Goal: Task Accomplishment & Management: Use online tool/utility

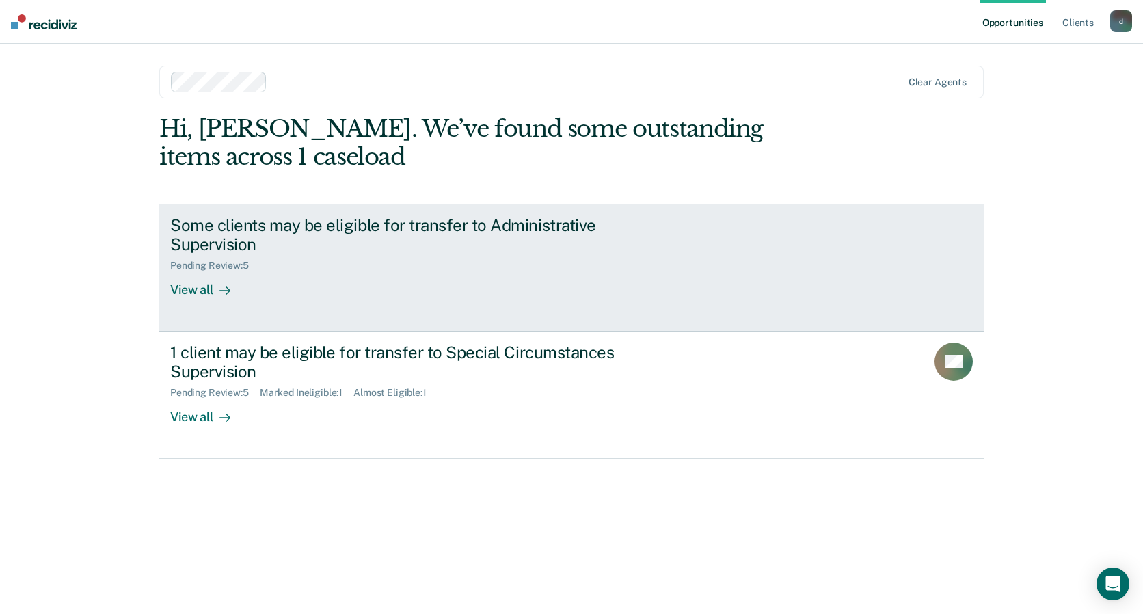
click at [404, 222] on div "Some clients may be eligible for transfer to Administrative Supervision" at bounding box center [410, 235] width 480 height 40
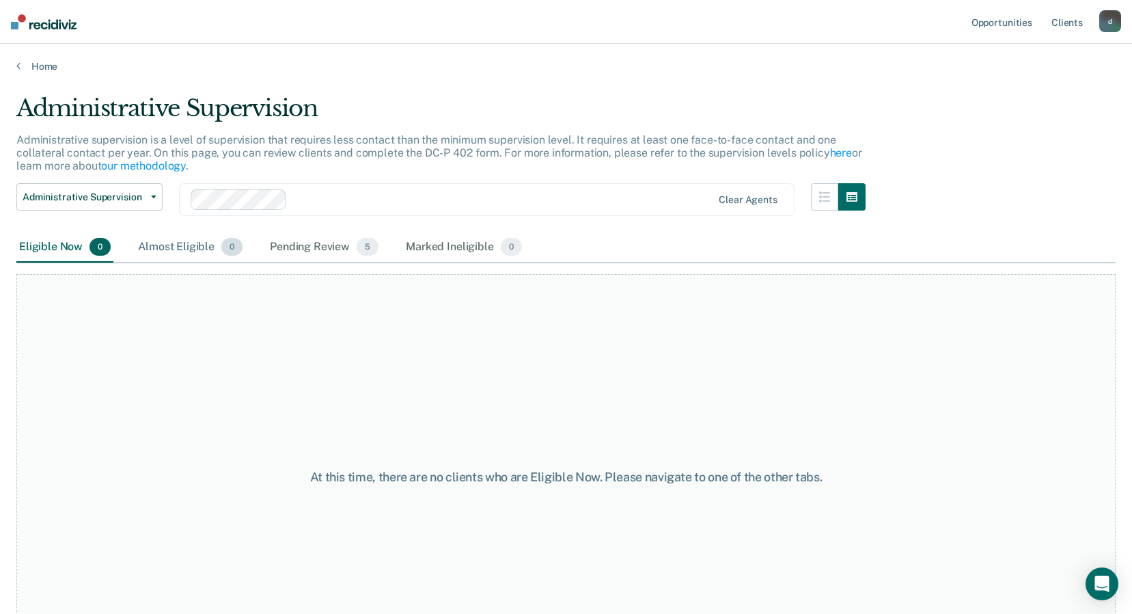
click at [174, 249] on div "Almost Eligible 0" at bounding box center [190, 247] width 110 height 30
click at [334, 249] on div "Pending Review 5" at bounding box center [324, 247] width 114 height 30
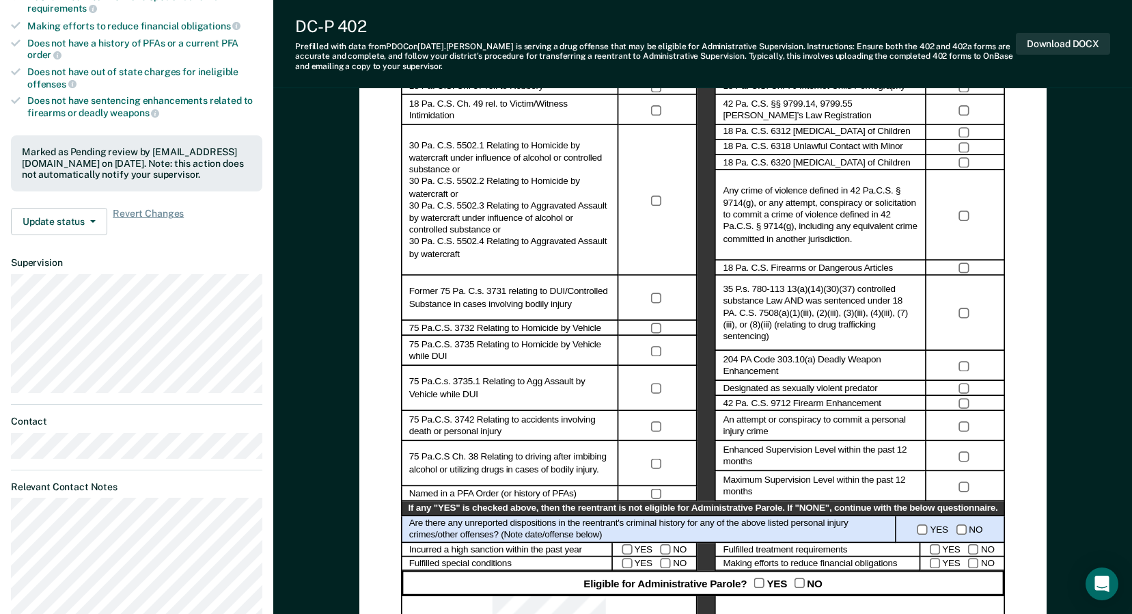
scroll to position [683, 0]
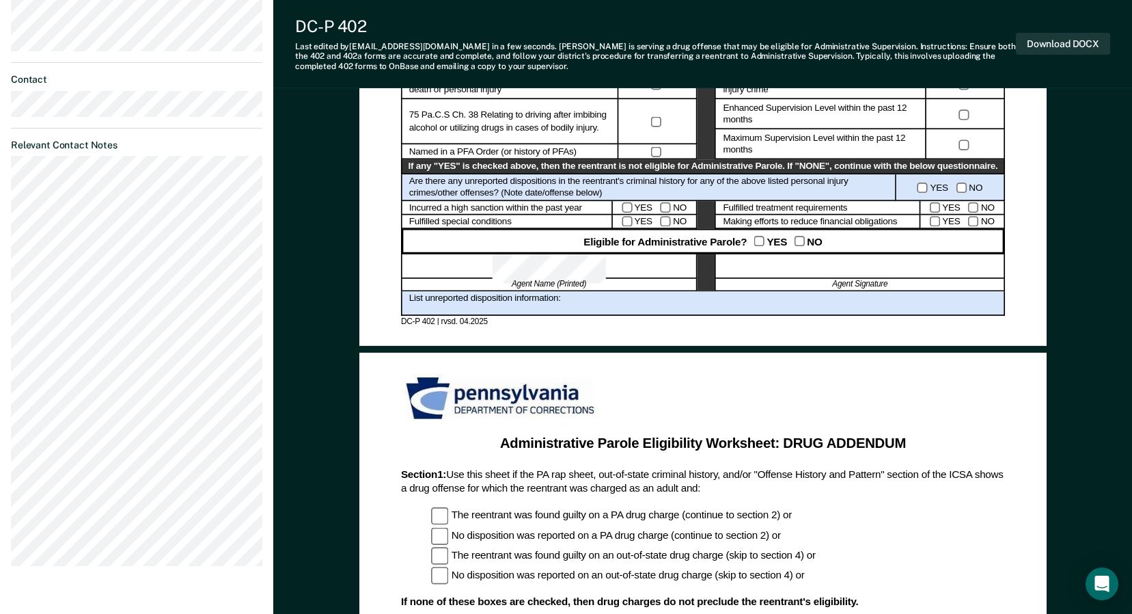
click at [834, 264] on div at bounding box center [860, 266] width 290 height 25
click at [825, 269] on div at bounding box center [860, 266] width 290 height 25
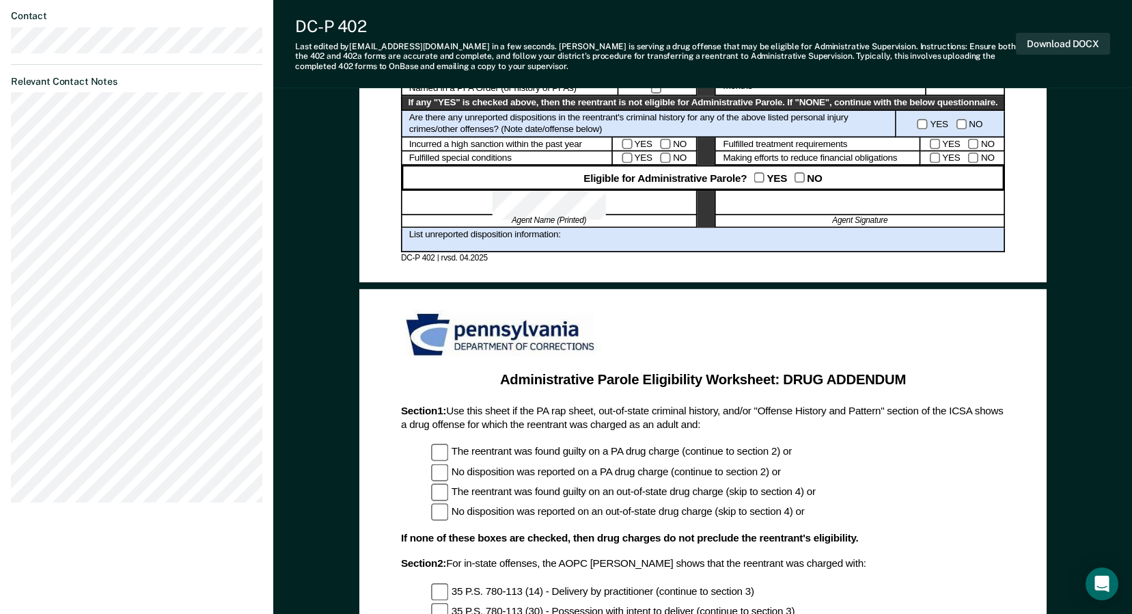
scroll to position [752, 0]
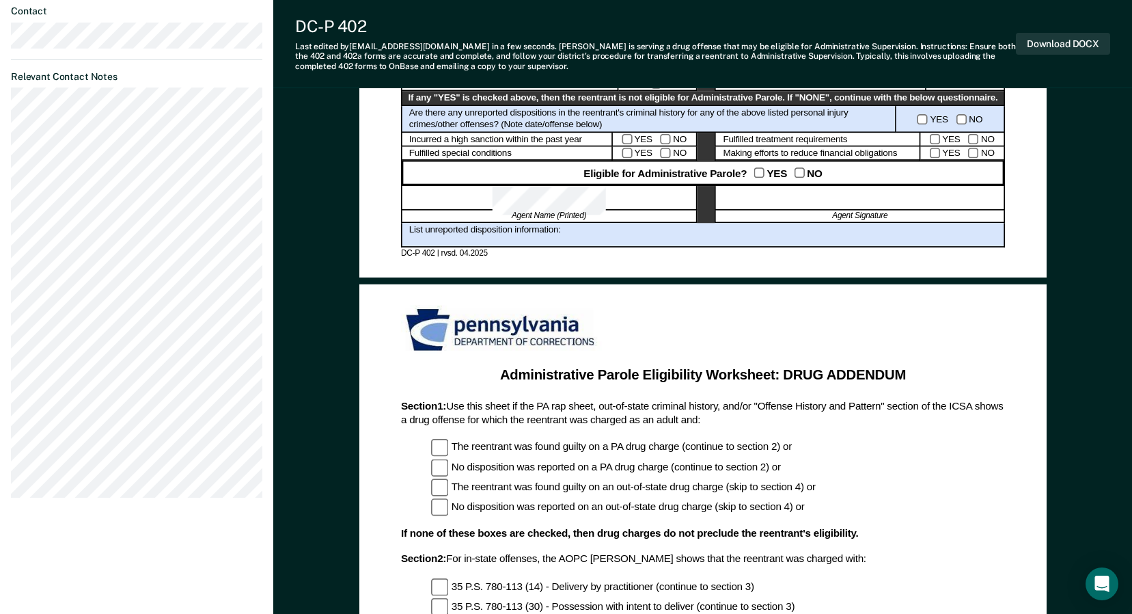
click at [828, 200] on div at bounding box center [860, 198] width 290 height 25
click at [543, 232] on div "List unreported disposition information:" at bounding box center [703, 235] width 604 height 25
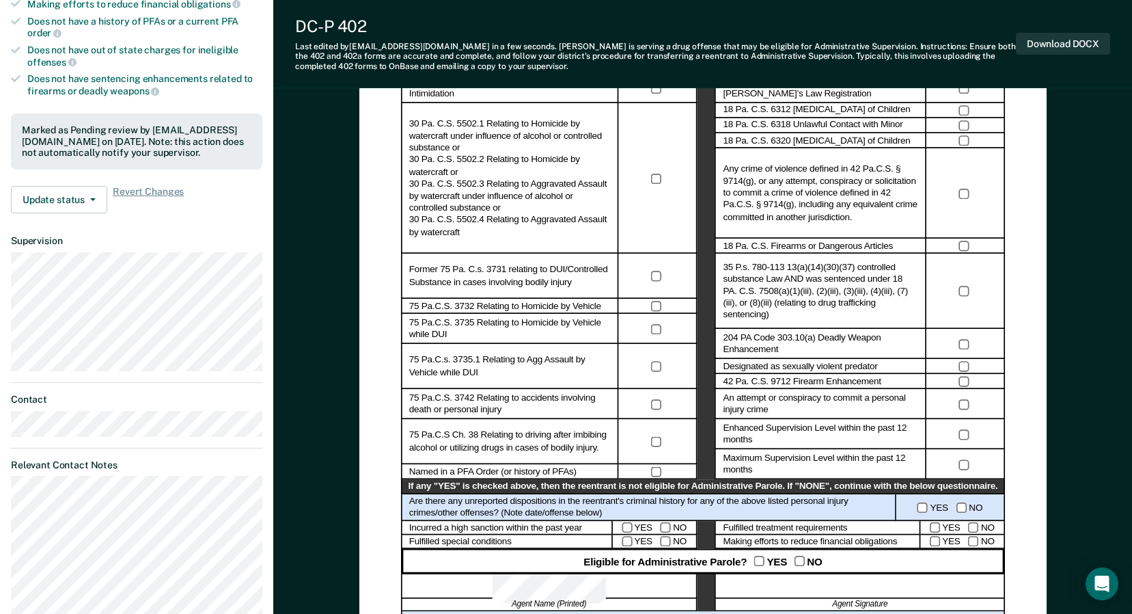
scroll to position [0, 0]
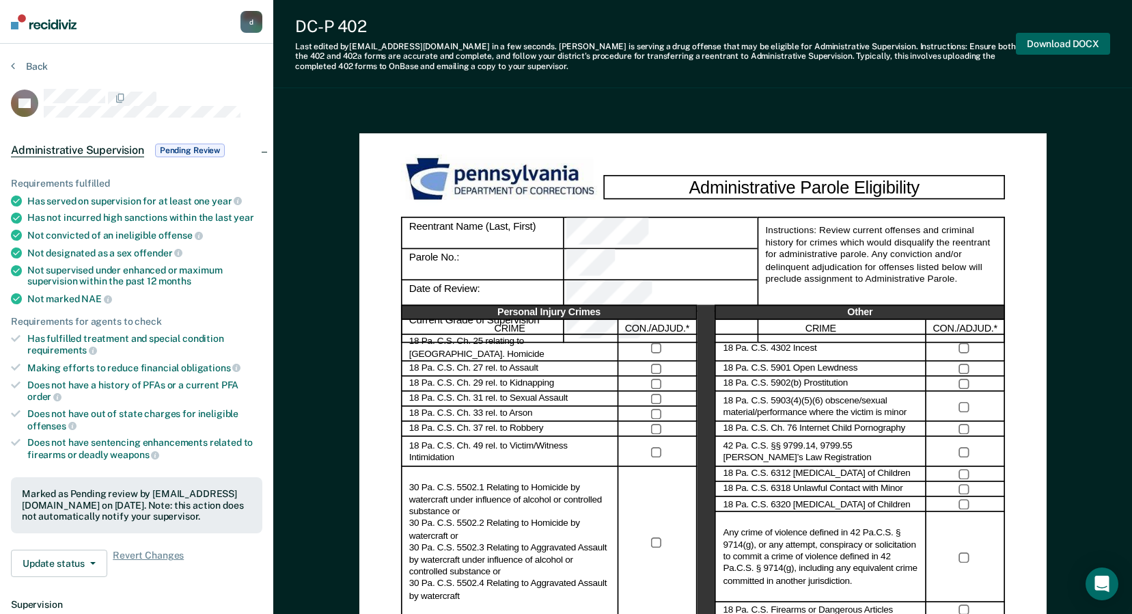
click at [1050, 46] on button "Download DOCX" at bounding box center [1063, 44] width 94 height 23
click at [500, 68] on div "Last edited by dramsier@pa.gov in a few seconds . Kasi Staley is serving a drug…" at bounding box center [655, 56] width 721 height 29
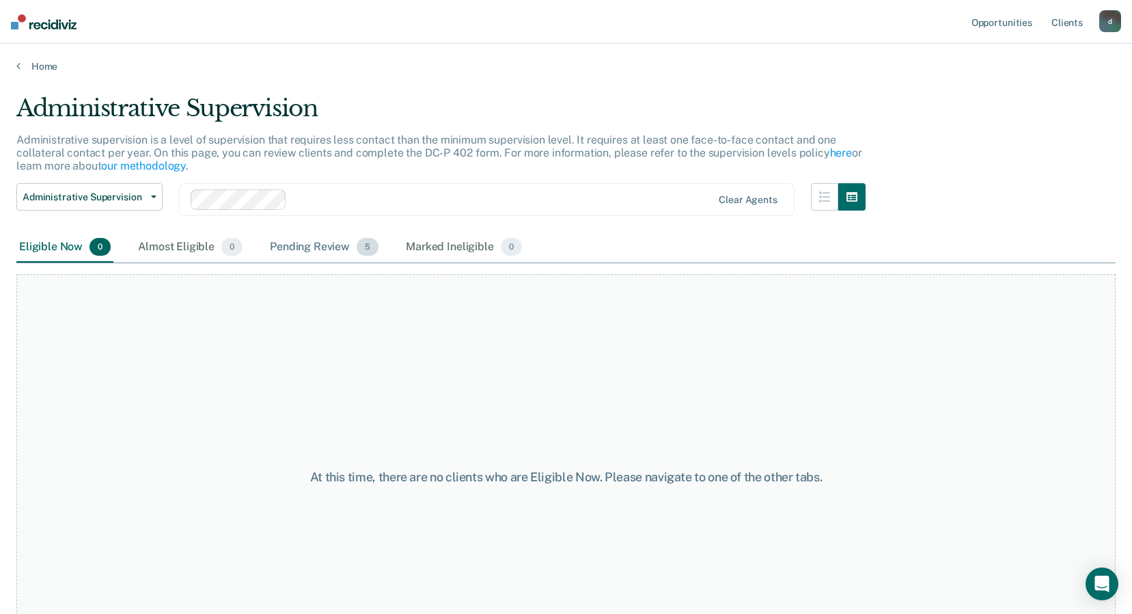
click at [328, 247] on div "Pending Review 5" at bounding box center [324, 247] width 114 height 30
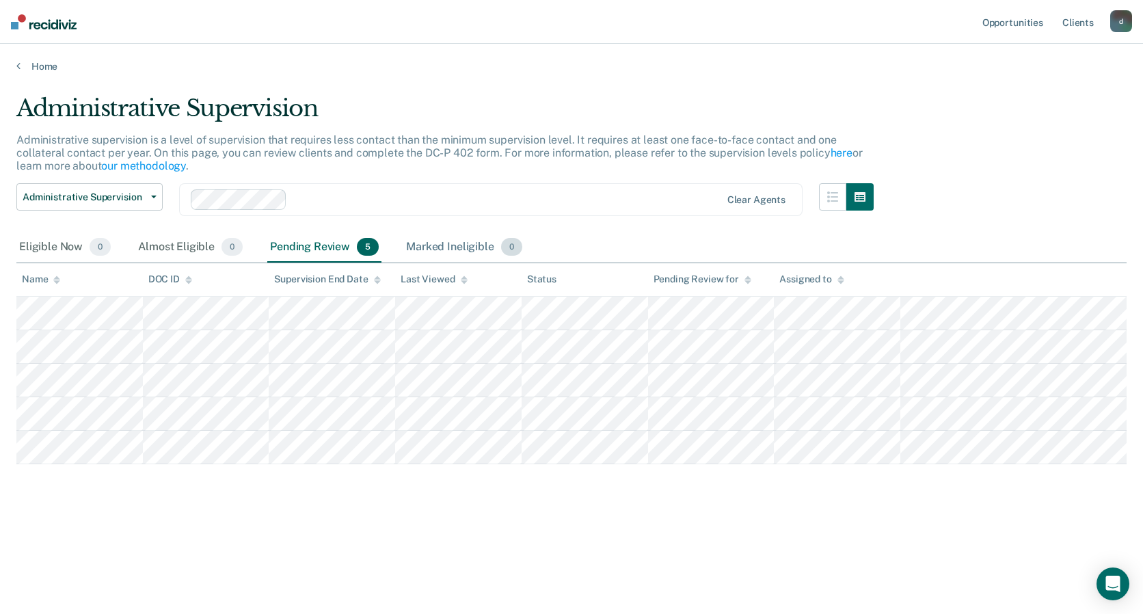
click at [451, 246] on div "Marked Ineligible 0" at bounding box center [464, 247] width 122 height 30
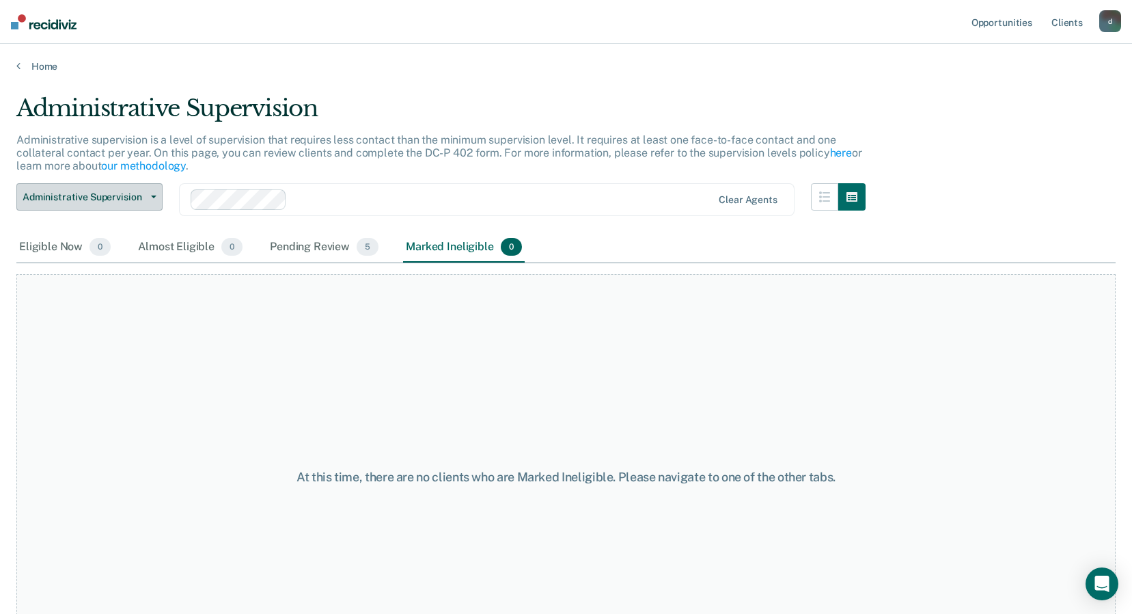
click at [154, 195] on icon "button" at bounding box center [153, 196] width 5 height 3
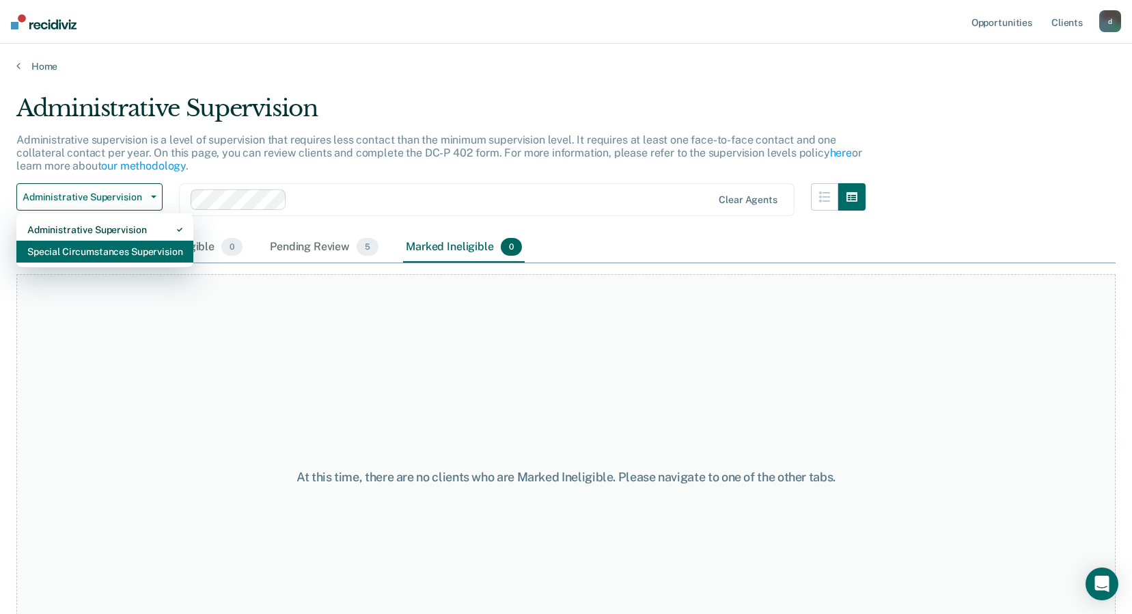
click at [105, 251] on div "Special Circumstances Supervision" at bounding box center [104, 252] width 155 height 22
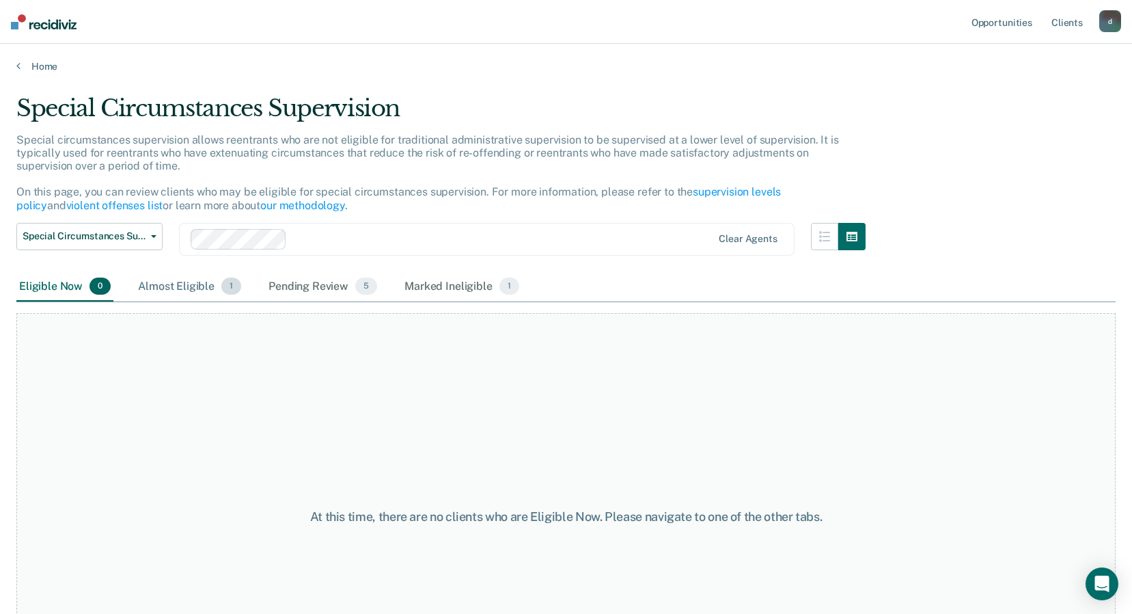
click at [166, 285] on div "Almost Eligible 1" at bounding box center [189, 287] width 109 height 30
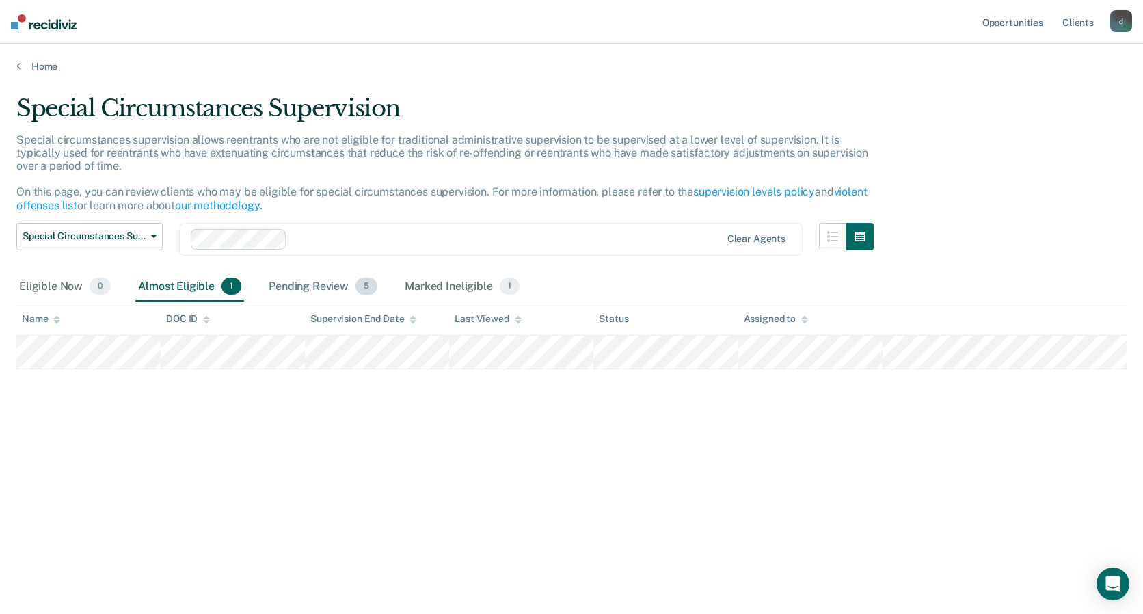
click at [328, 282] on div "Pending Review 5" at bounding box center [323, 287] width 114 height 30
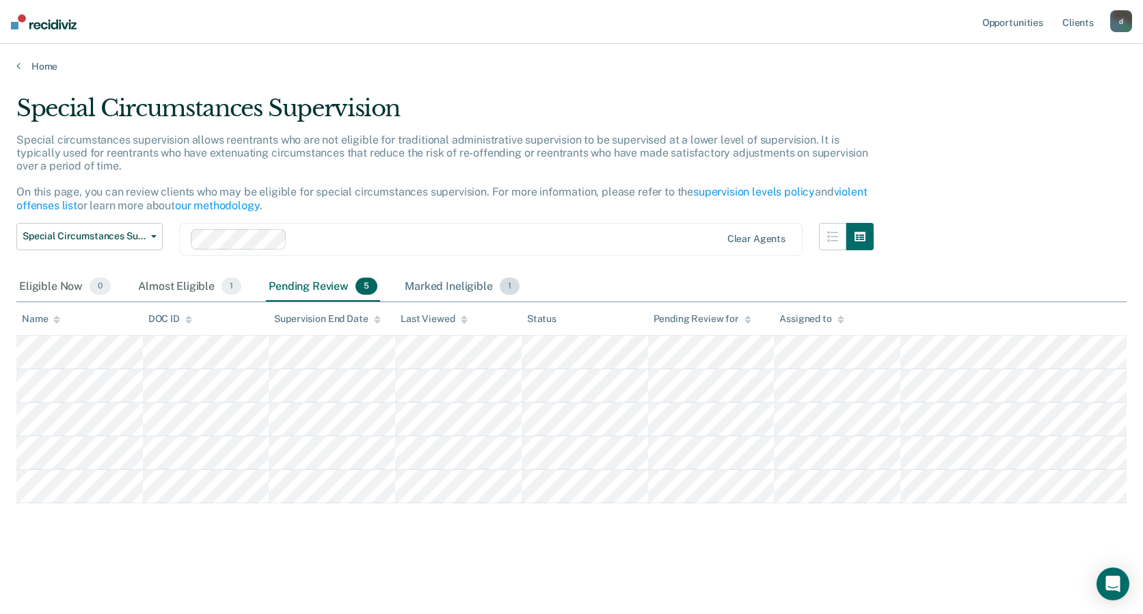
click at [450, 283] on div "Marked Ineligible 1" at bounding box center [462, 287] width 120 height 30
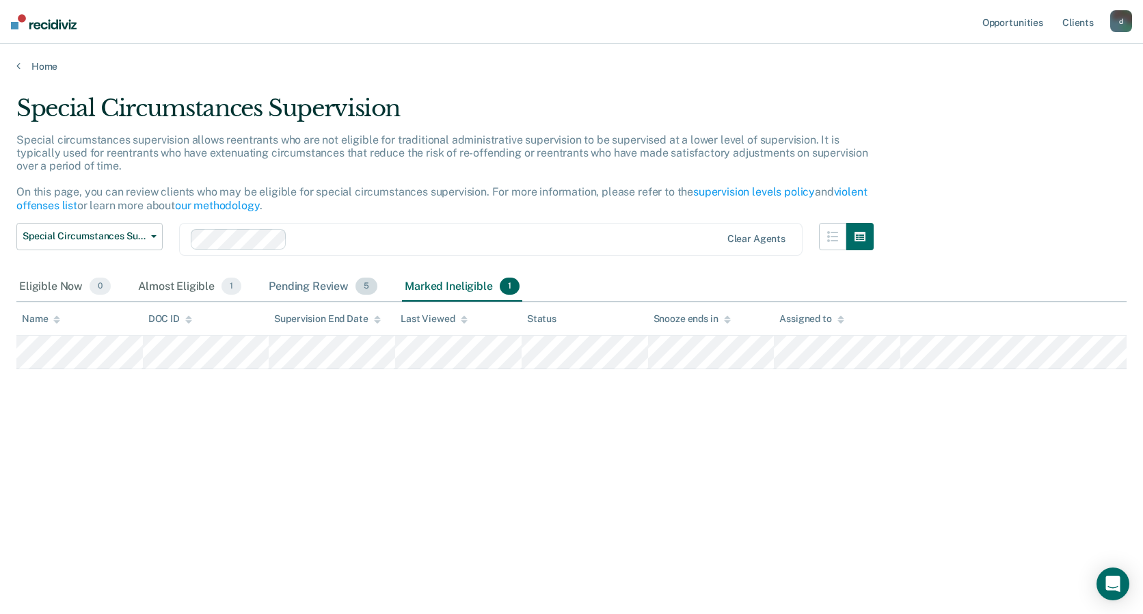
click at [326, 286] on div "Pending Review 5" at bounding box center [323, 287] width 114 height 30
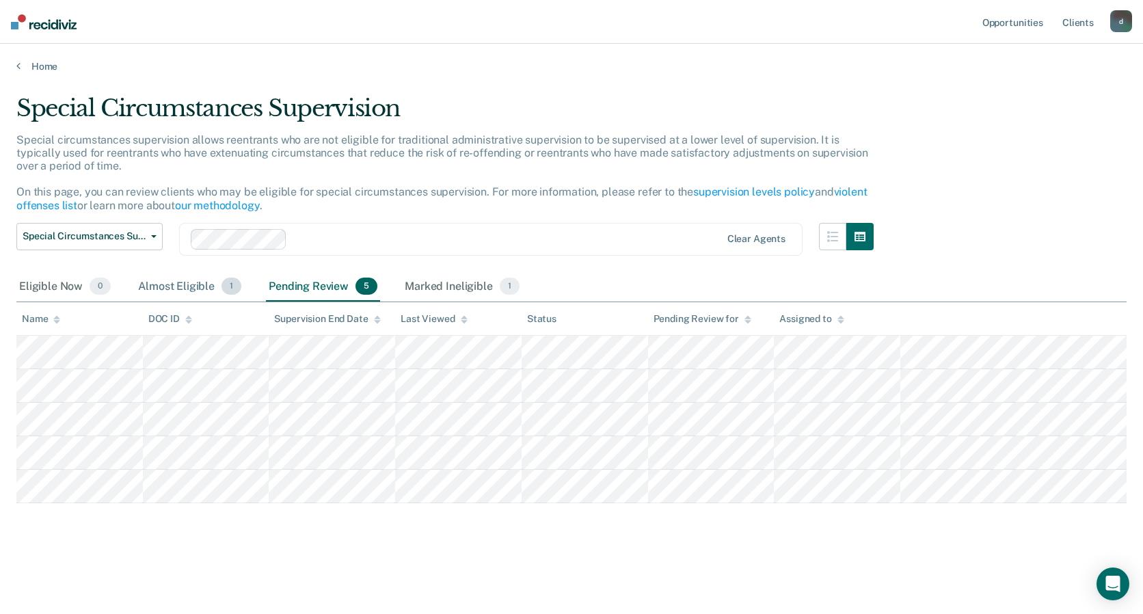
click at [185, 288] on div "Almost Eligible 1" at bounding box center [189, 287] width 109 height 30
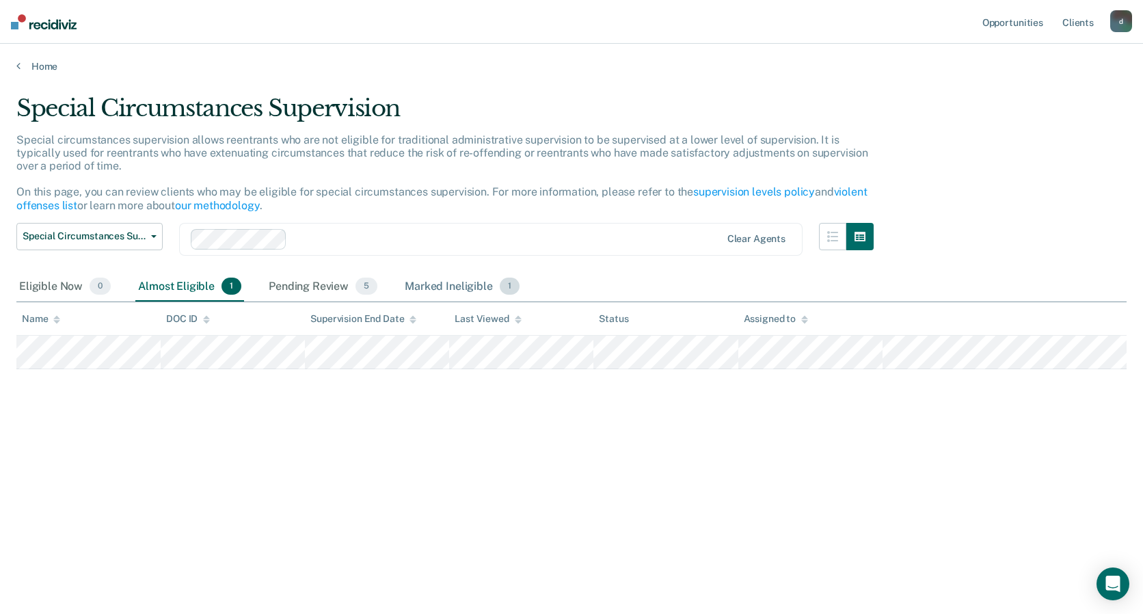
click at [460, 286] on div "Marked Ineligible 1" at bounding box center [462, 287] width 120 height 30
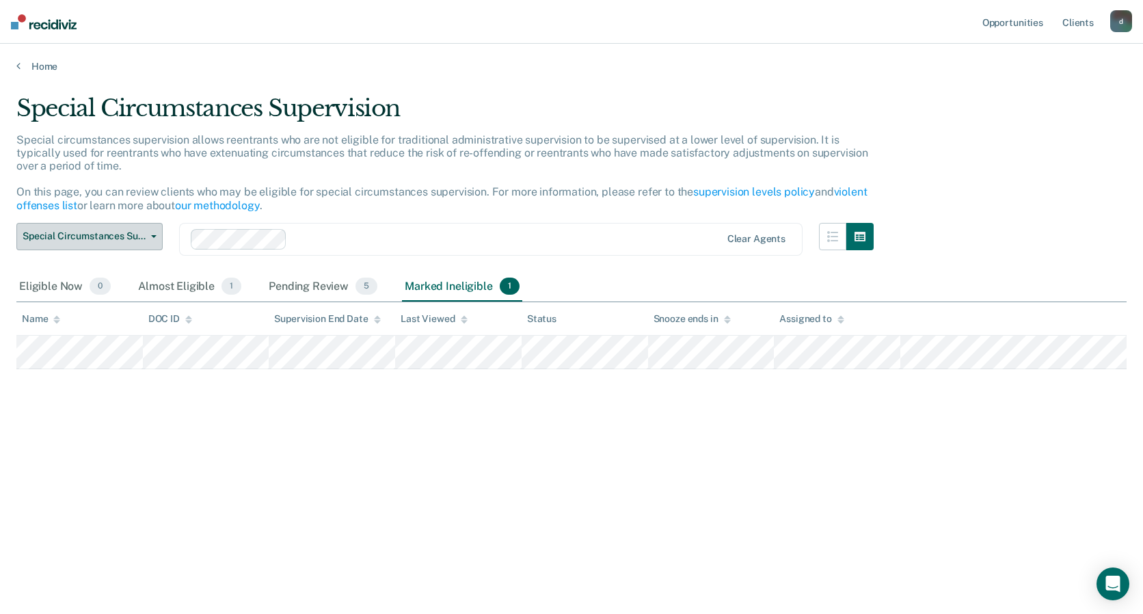
click at [148, 235] on span "button" at bounding box center [151, 236] width 11 height 3
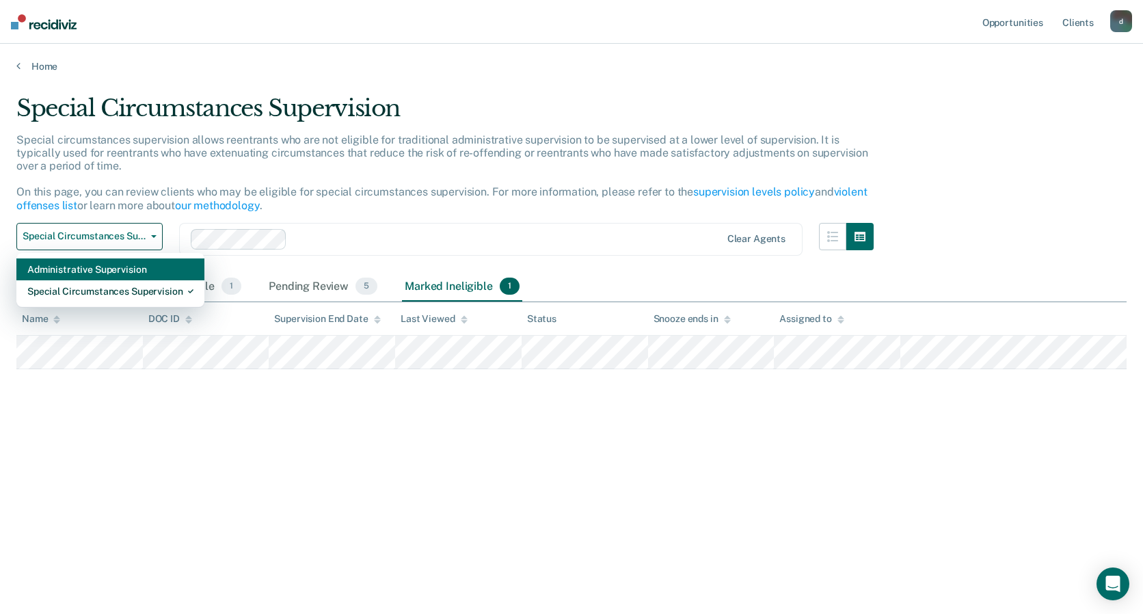
click at [92, 265] on div "Administrative Supervision" at bounding box center [110, 269] width 166 height 22
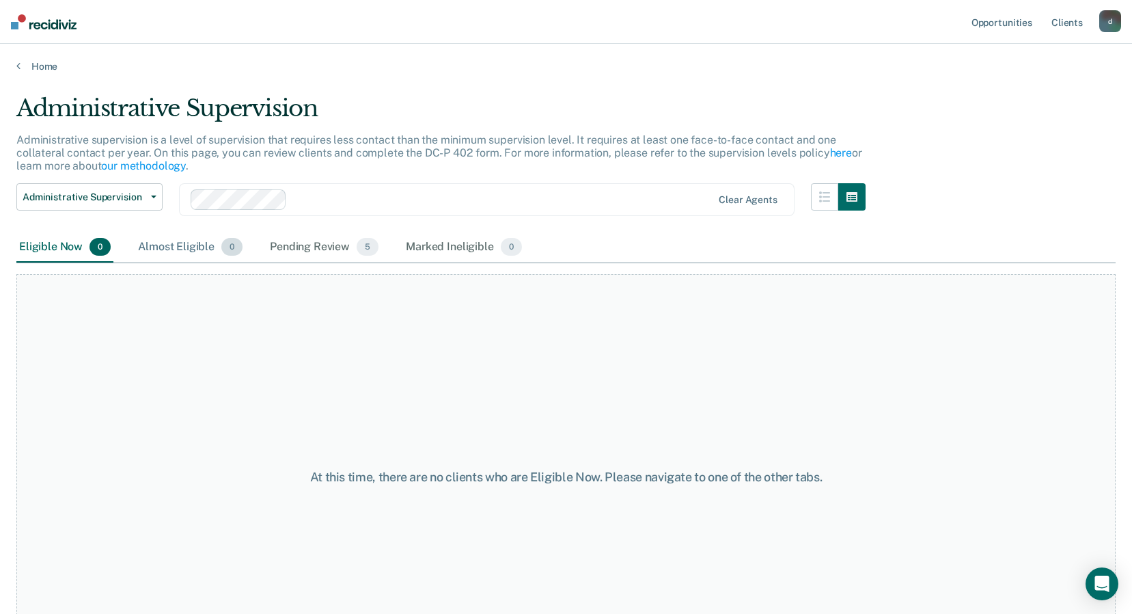
click at [191, 245] on div "Almost Eligible 0" at bounding box center [190, 247] width 110 height 30
click at [344, 249] on div "Pending Review 5" at bounding box center [324, 247] width 114 height 30
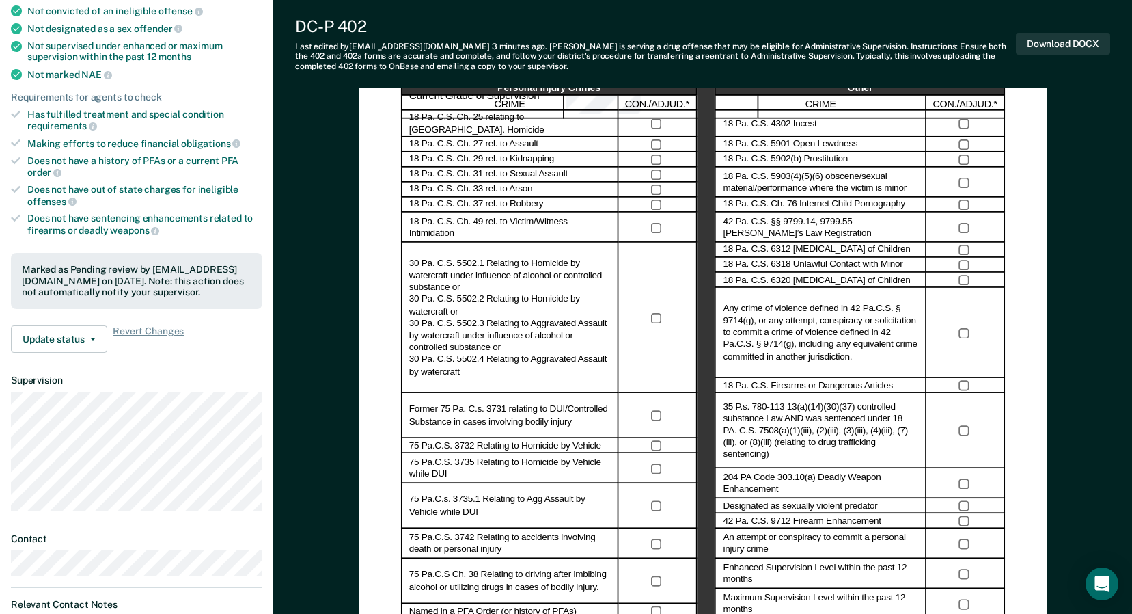
scroll to position [10, 0]
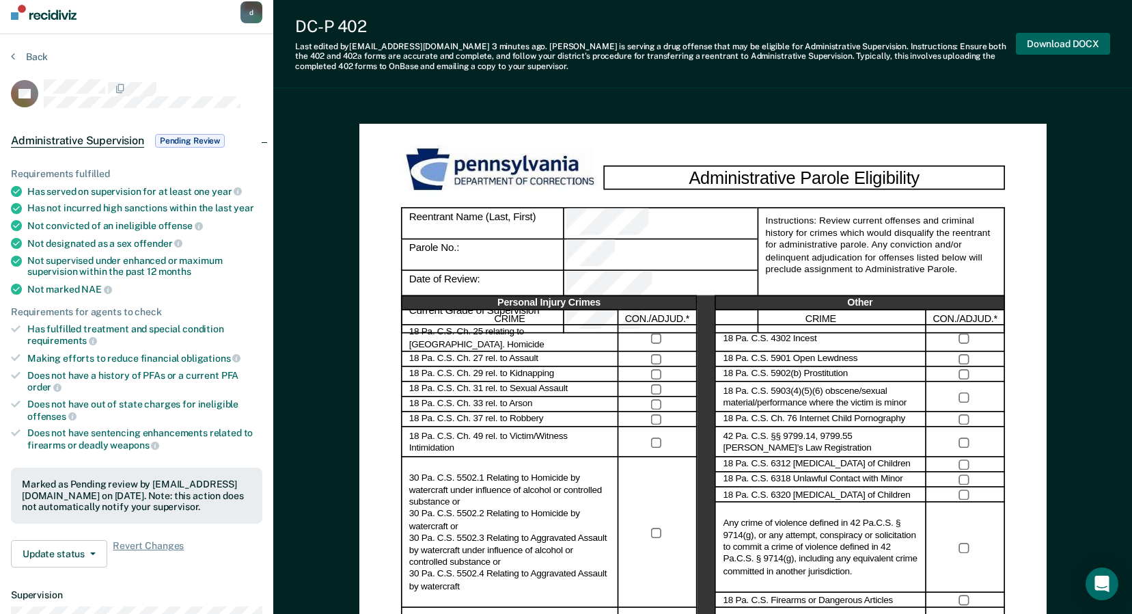
click at [1057, 41] on button "Download DOCX" at bounding box center [1063, 44] width 94 height 23
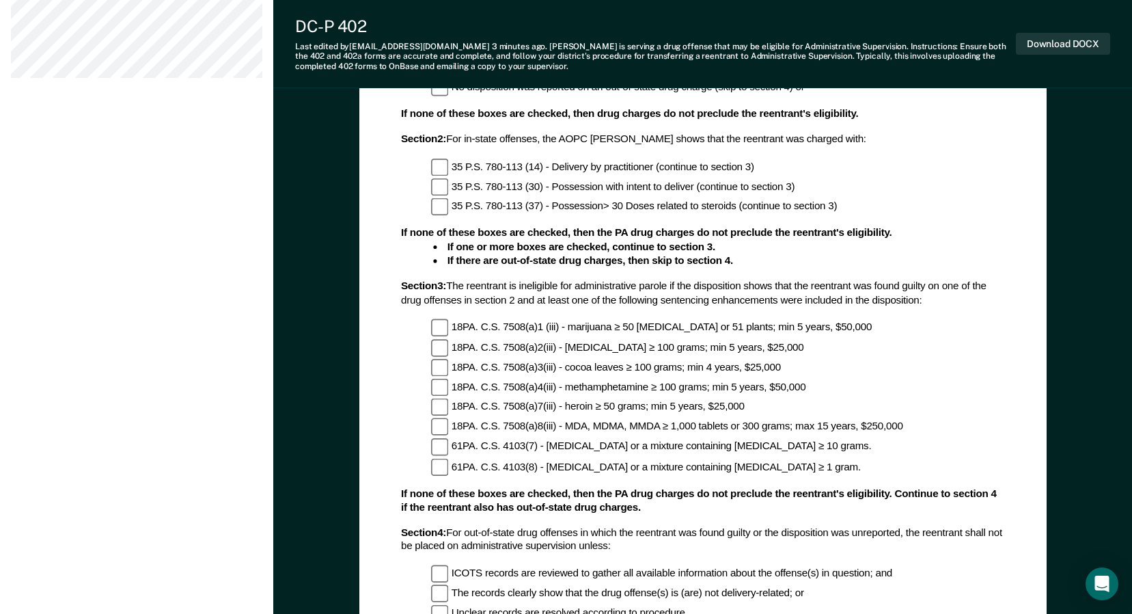
scroll to position [1445, 0]
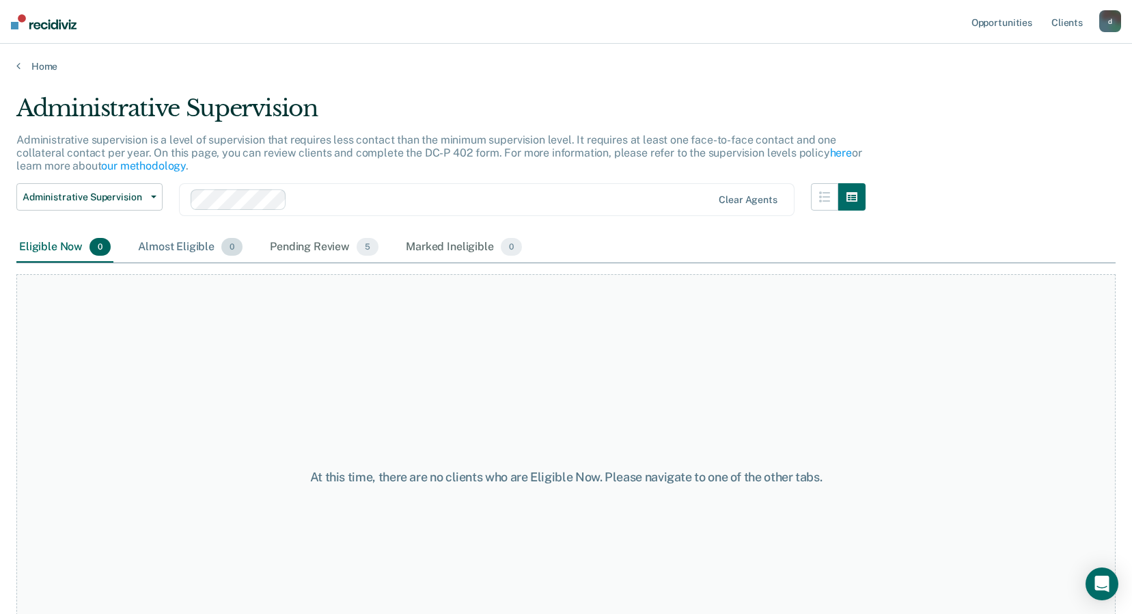
click at [191, 252] on div "Almost Eligible 0" at bounding box center [190, 247] width 110 height 30
click at [307, 243] on div "Pending Review 5" at bounding box center [324, 247] width 114 height 30
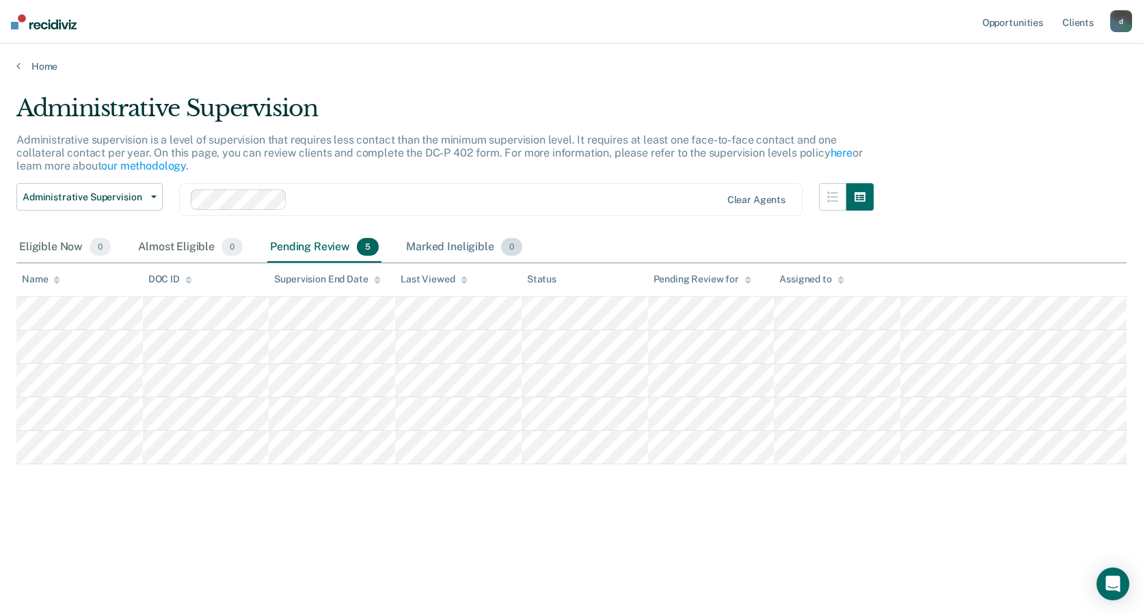
click at [474, 236] on div "Marked Ineligible 0" at bounding box center [464, 247] width 122 height 30
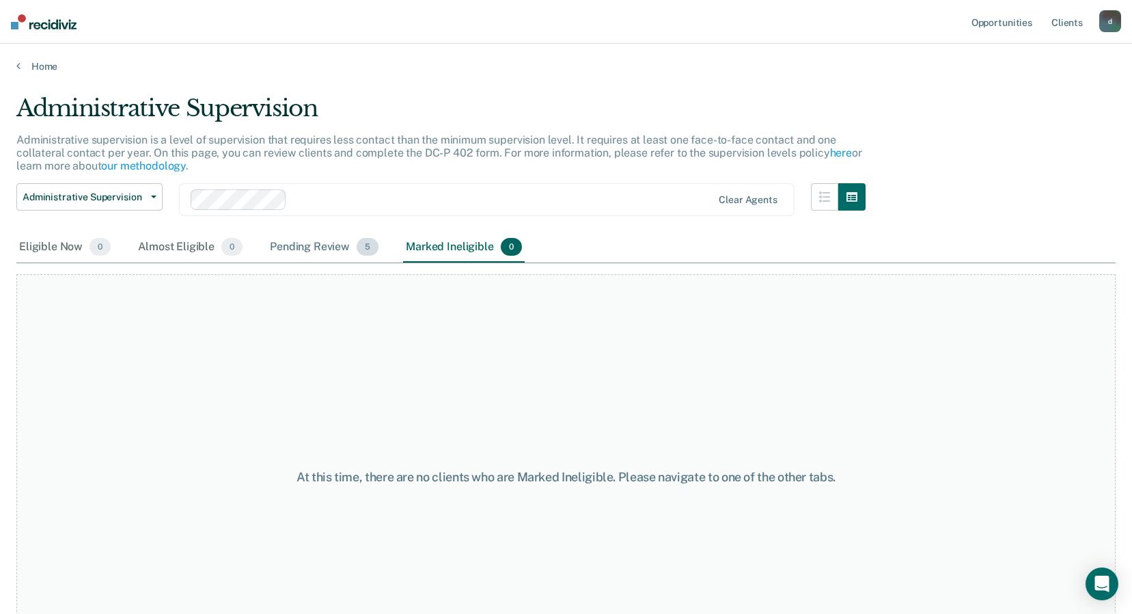
click at [317, 247] on div "Pending Review 5" at bounding box center [324, 247] width 114 height 30
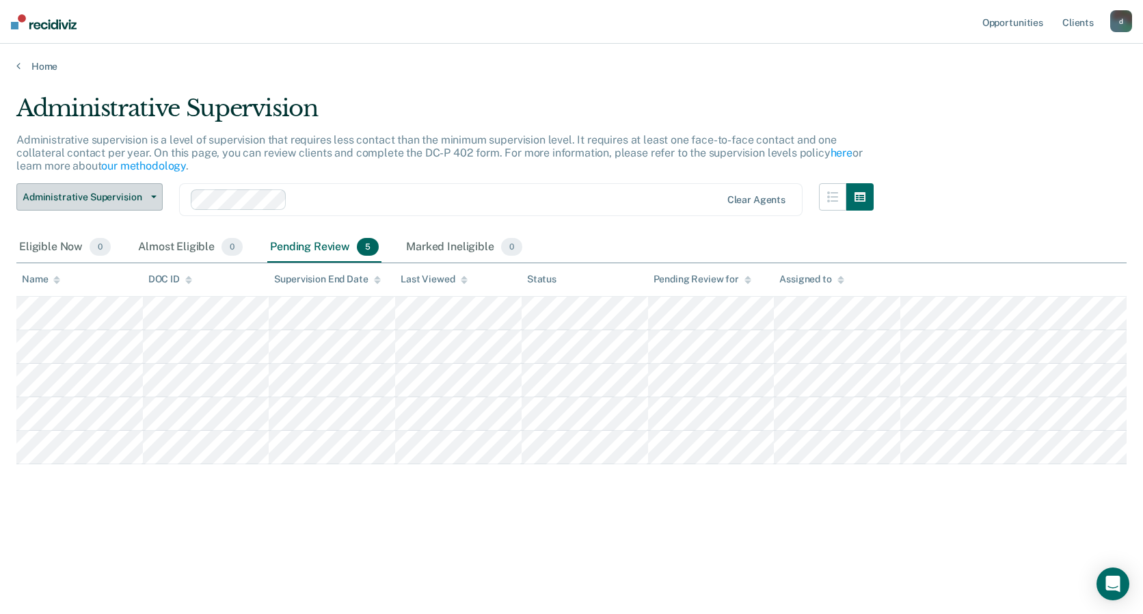
click at [155, 198] on button "Administrative Supervision" at bounding box center [89, 196] width 146 height 27
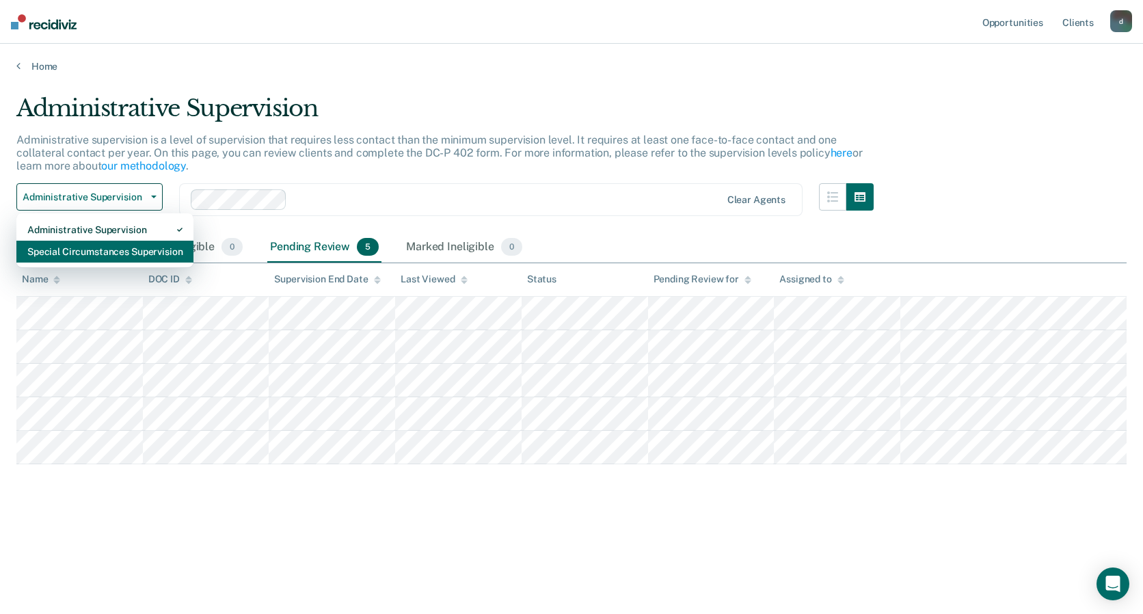
click at [88, 249] on div "Special Circumstances Supervision" at bounding box center [104, 252] width 155 height 22
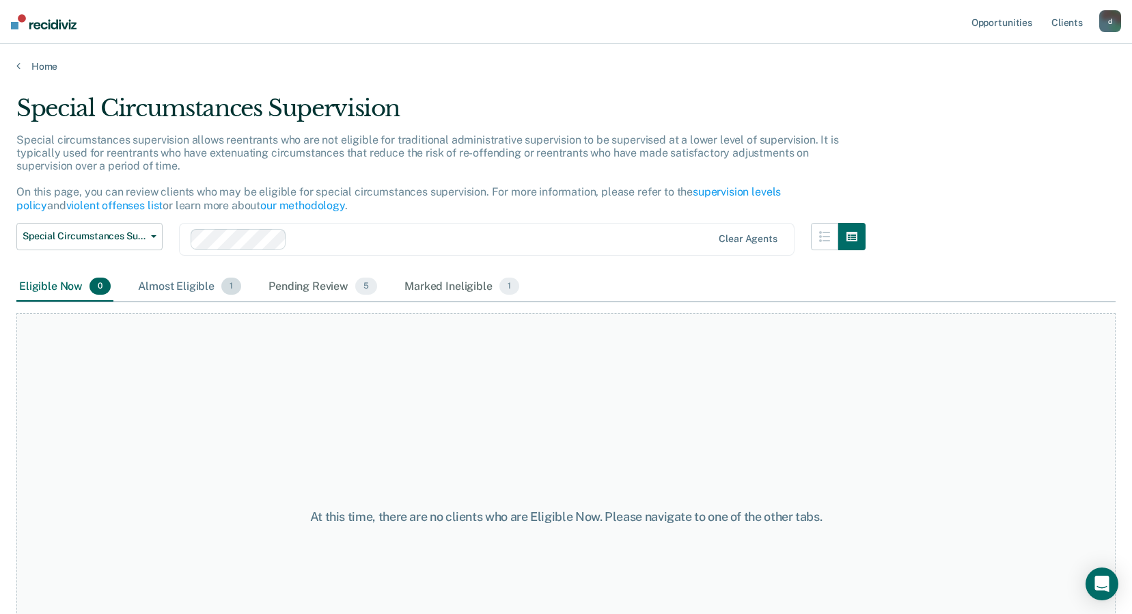
click at [191, 289] on div "Almost Eligible 1" at bounding box center [189, 287] width 109 height 30
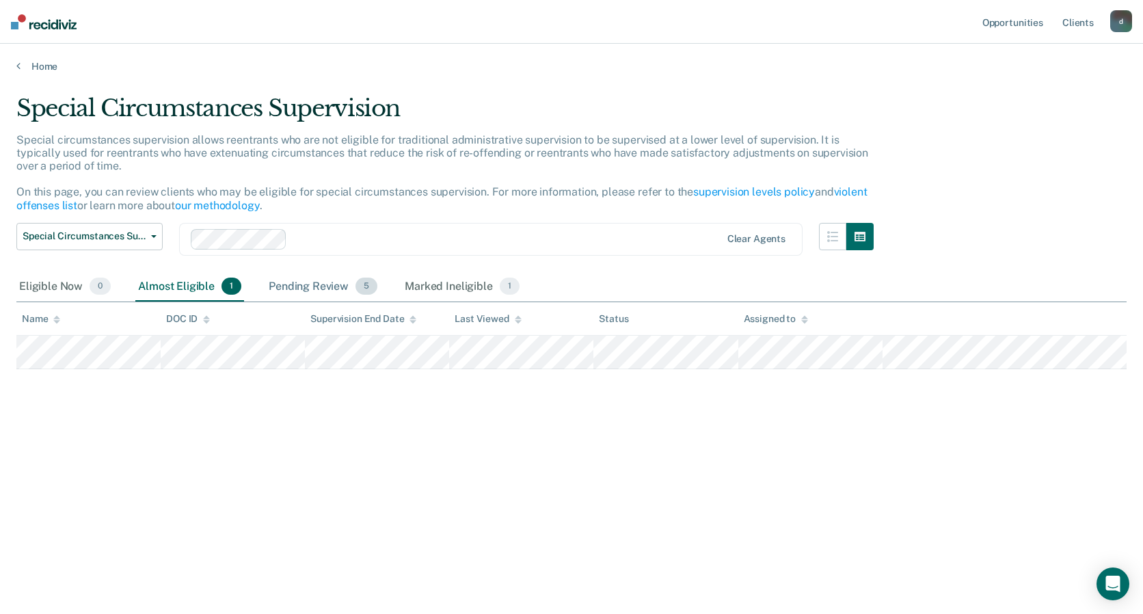
click at [316, 284] on div "Pending Review 5" at bounding box center [323, 287] width 114 height 30
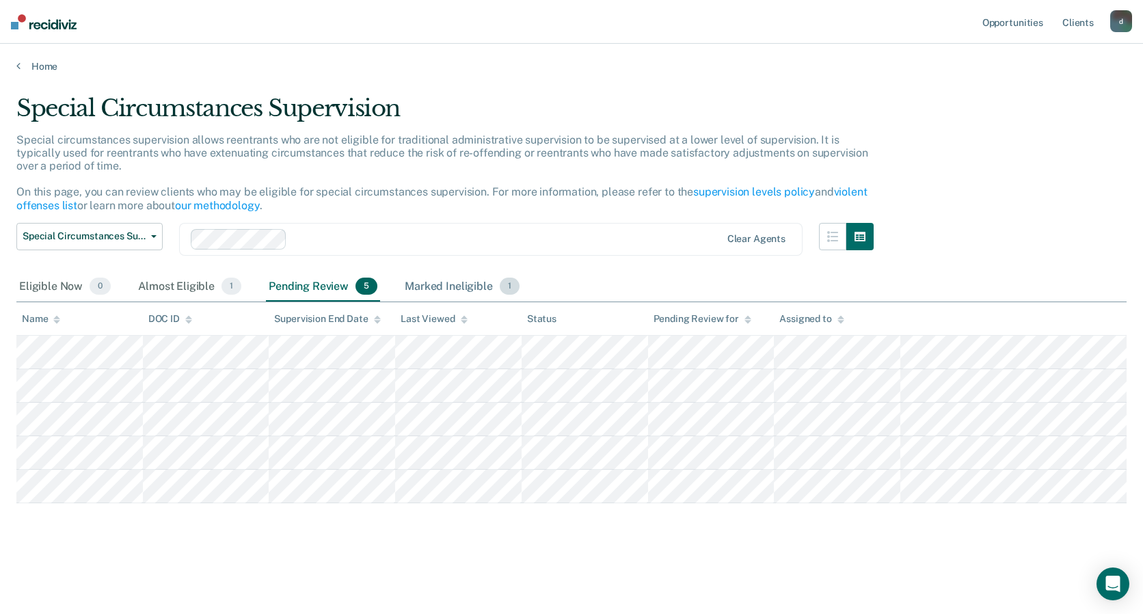
click at [451, 286] on div "Marked Ineligible 1" at bounding box center [462, 287] width 120 height 30
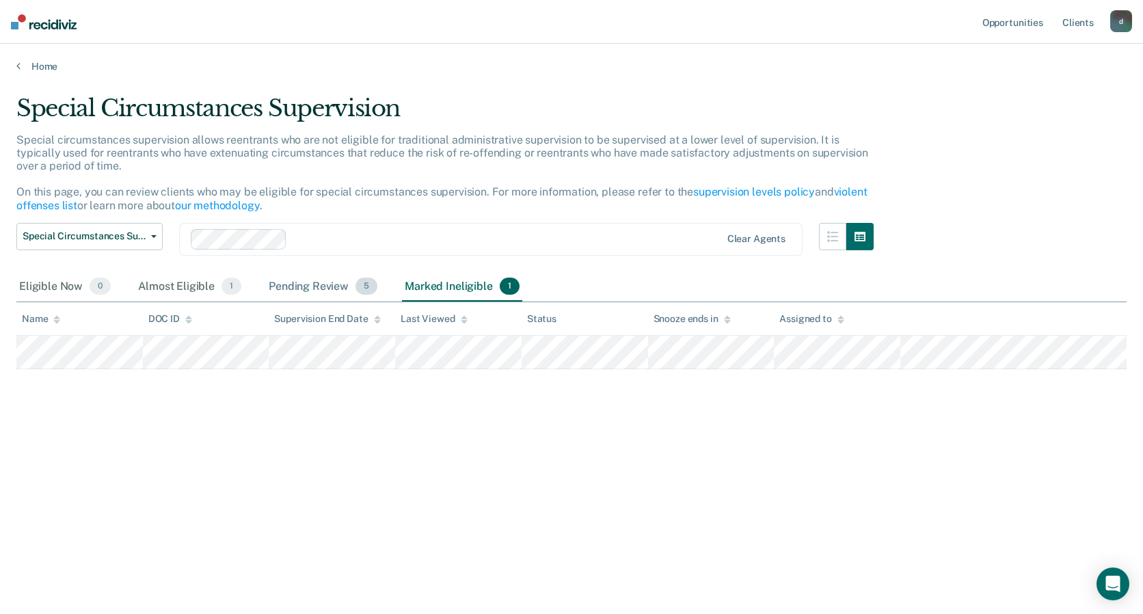
click at [297, 279] on div "Pending Review 5" at bounding box center [323, 287] width 114 height 30
